Goal: Entertainment & Leisure: Consume media (video, audio)

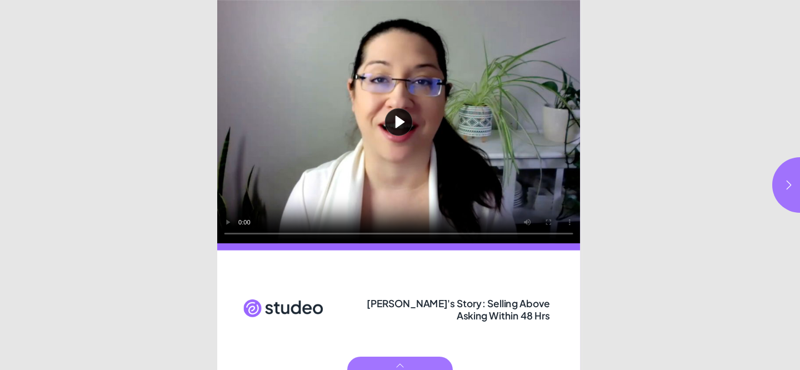
click at [404, 120] on button "Play video" at bounding box center [398, 121] width 363 height 243
click at [412, 165] on video "Video" at bounding box center [398, 121] width 363 height 243
click at [796, 178] on button "button" at bounding box center [800, 185] width 56 height 56
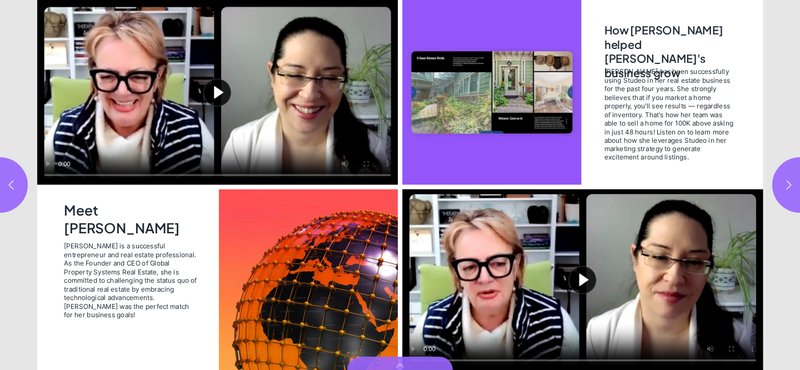
click at [211, 97] on button "Play video" at bounding box center [217, 92] width 361 height 185
click at [189, 105] on video "Video" at bounding box center [217, 92] width 361 height 185
click at [795, 177] on button "button" at bounding box center [800, 185] width 56 height 56
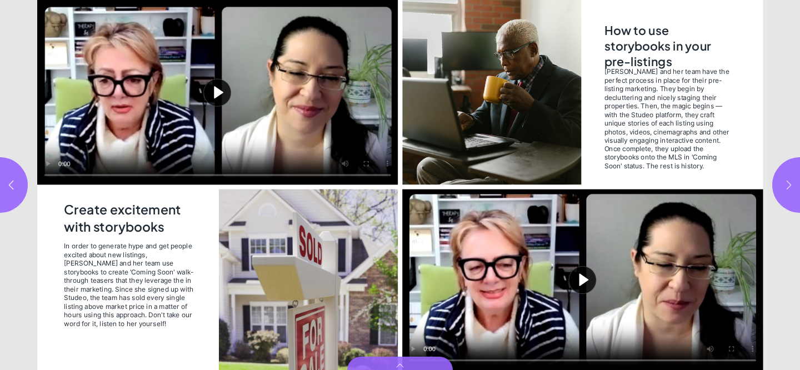
click at [789, 178] on button "button" at bounding box center [800, 185] width 56 height 56
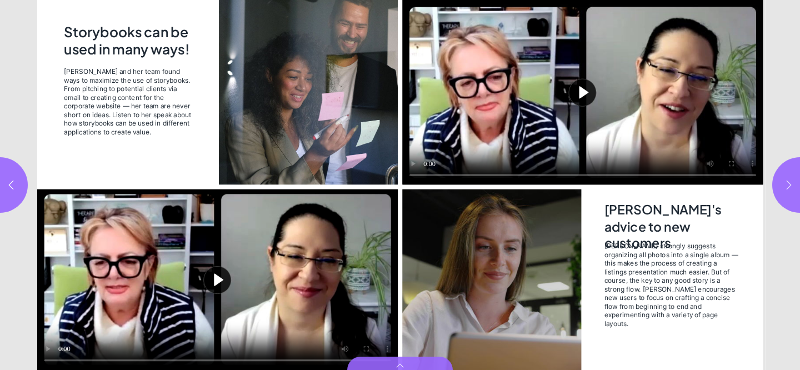
click at [795, 188] on button "button" at bounding box center [800, 185] width 56 height 56
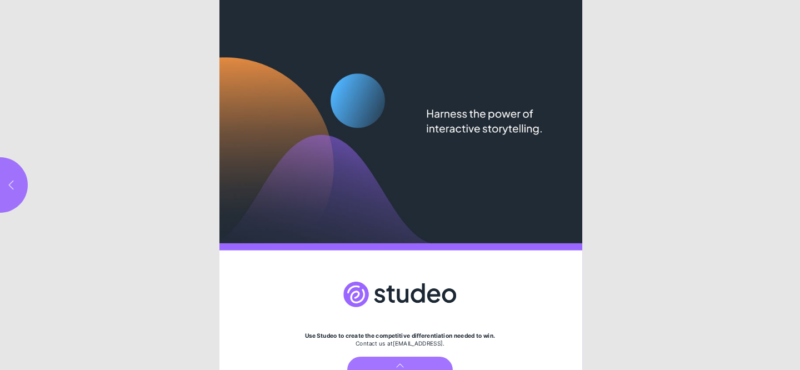
click at [8, 183] on icon "button" at bounding box center [11, 184] width 11 height 11
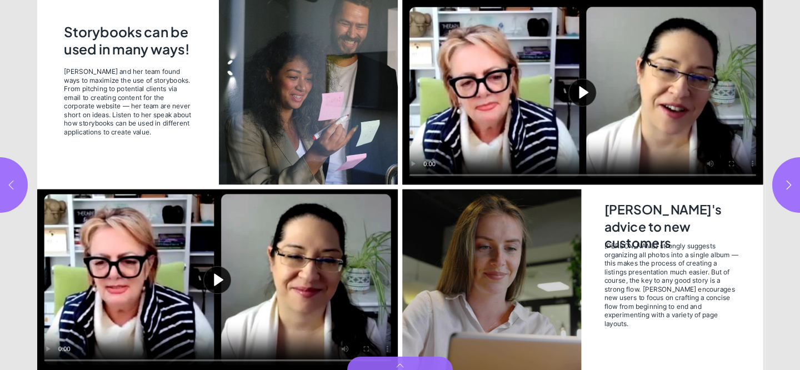
click at [8, 183] on icon "button" at bounding box center [11, 184] width 11 height 11
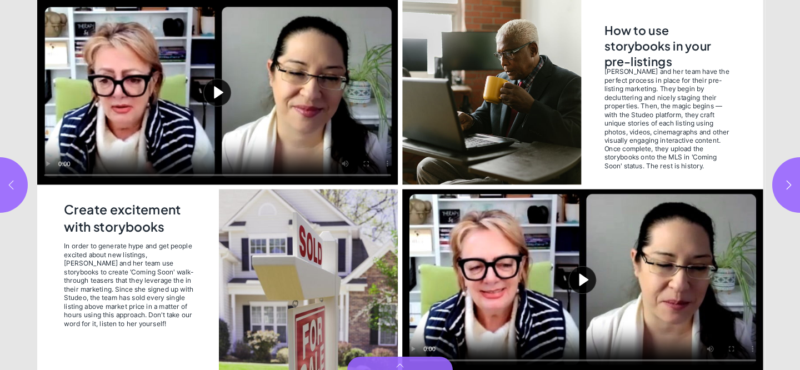
click at [8, 183] on icon "button" at bounding box center [11, 184] width 11 height 11
type input "***"
